Goal: Task Accomplishment & Management: Use online tool/utility

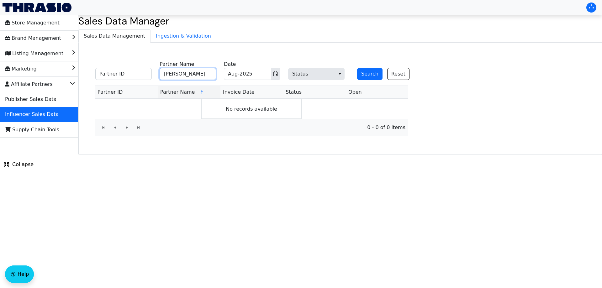
drag, startPoint x: 202, startPoint y: 75, endPoint x: 143, endPoint y: 68, distance: 59.0
click at [143, 68] on fieldset "Partner ID [PERSON_NAME] Partner Name Aug-2025 Date Status Search Reset" at bounding box center [256, 71] width 329 height 24
paste input "i [PERSON_NAME]"
type input "[PERSON_NAME]"
click at [368, 76] on button "Search" at bounding box center [369, 74] width 25 height 12
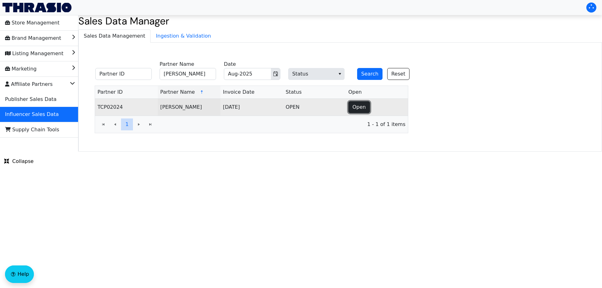
click at [363, 105] on span "Open" at bounding box center [358, 107] width 13 height 8
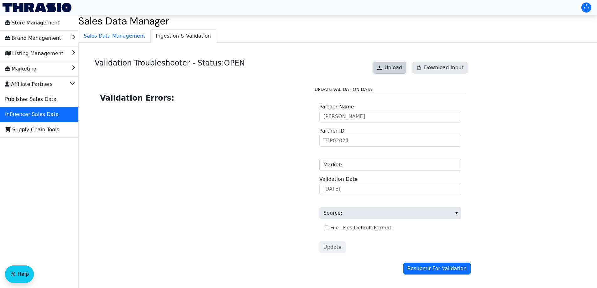
click at [393, 71] on span "Upload" at bounding box center [394, 68] width 18 height 8
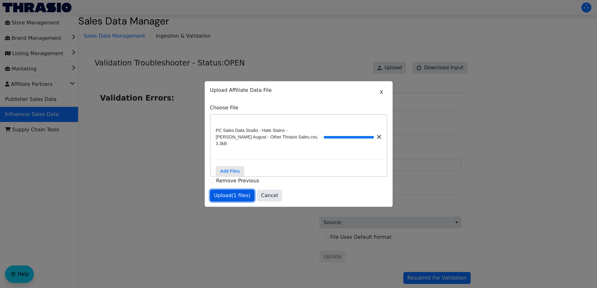
click at [226, 193] on span "Upload (1 files)" at bounding box center [232, 196] width 37 height 8
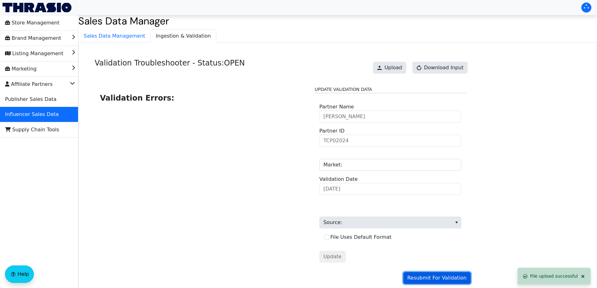
click at [450, 278] on span "Resubmit For Validation" at bounding box center [437, 278] width 59 height 8
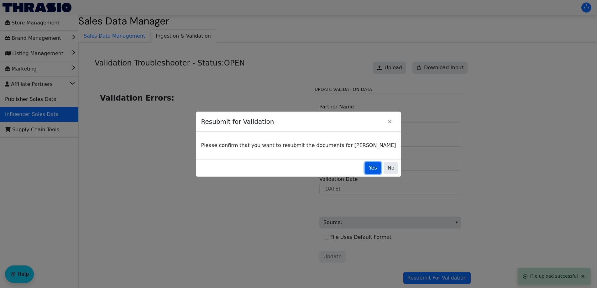
click at [369, 167] on span "Yes" at bounding box center [373, 168] width 8 height 8
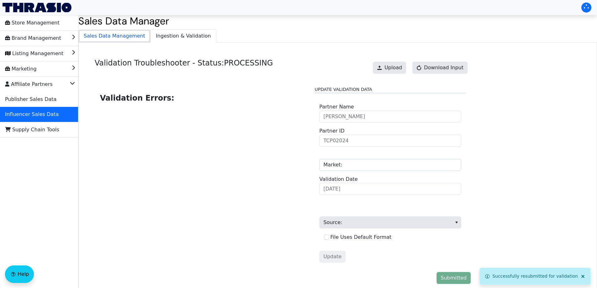
click at [127, 39] on span "Sales Data Management" at bounding box center [115, 36] width 72 height 13
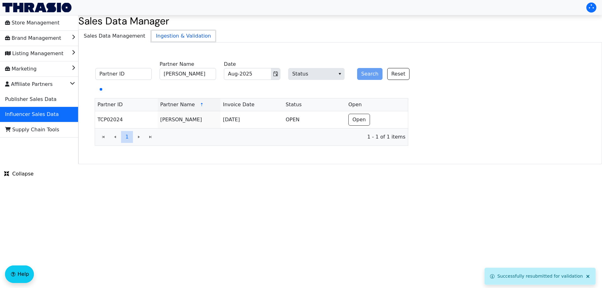
click at [165, 34] on span "Ingestion & Validation" at bounding box center [183, 36] width 65 height 13
